Goal: Find specific page/section: Find specific page/section

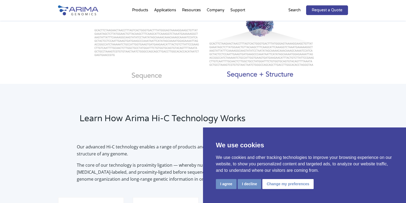
scroll to position [291, 0]
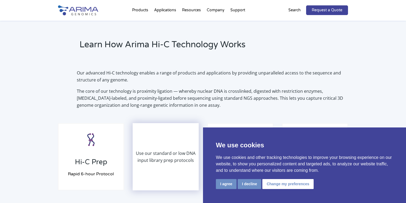
scroll to position [358, 0]
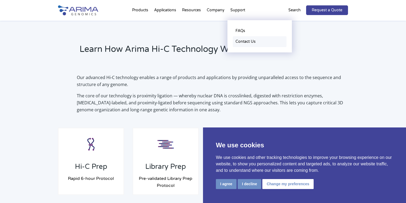
click at [240, 41] on link "Contact Us" at bounding box center [260, 41] width 54 height 11
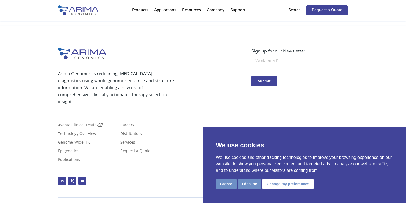
scroll to position [309, 0]
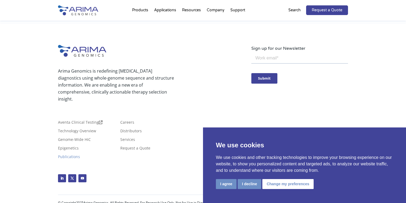
click at [80, 155] on link "Publications" at bounding box center [69, 158] width 22 height 6
